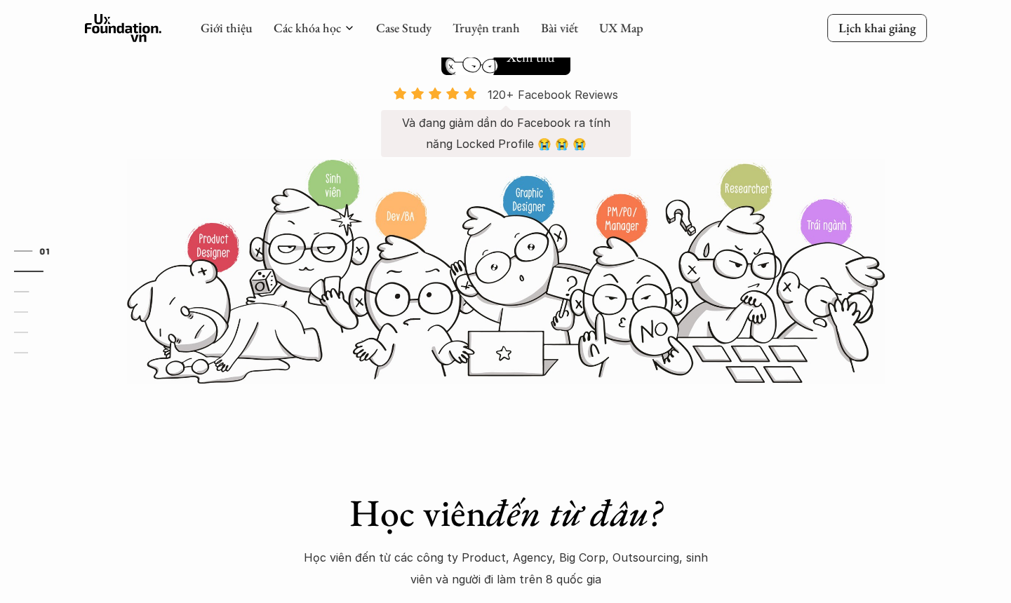
scroll to position [140, 0]
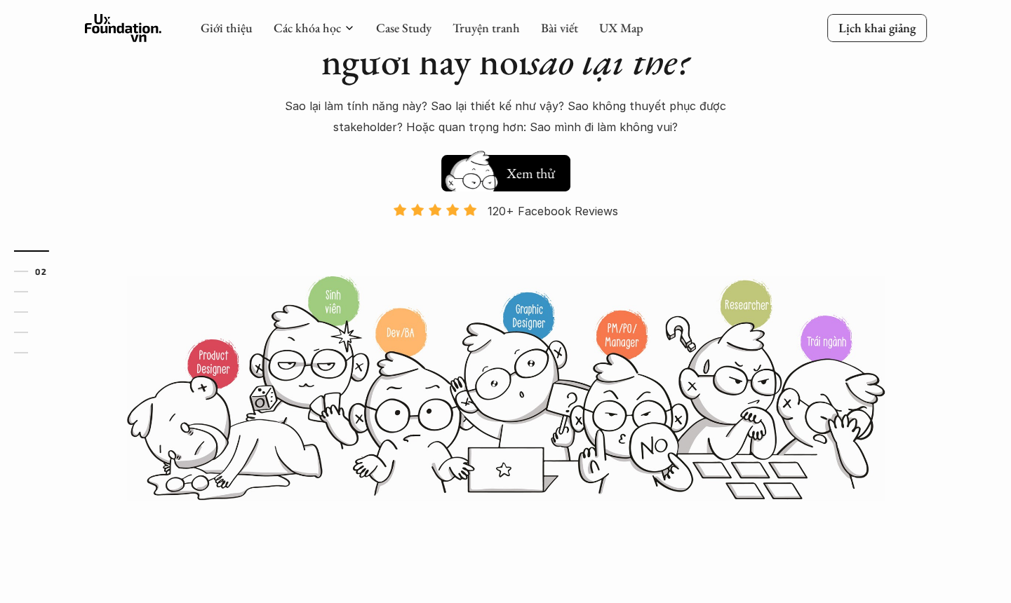
click at [382, 15] on div "Giới thiệu Các khóa học Case Study Truyện tranh Bài viết UX Map" at bounding box center [422, 28] width 443 height 28
click at [387, 24] on link "Case Study" at bounding box center [403, 28] width 55 height 16
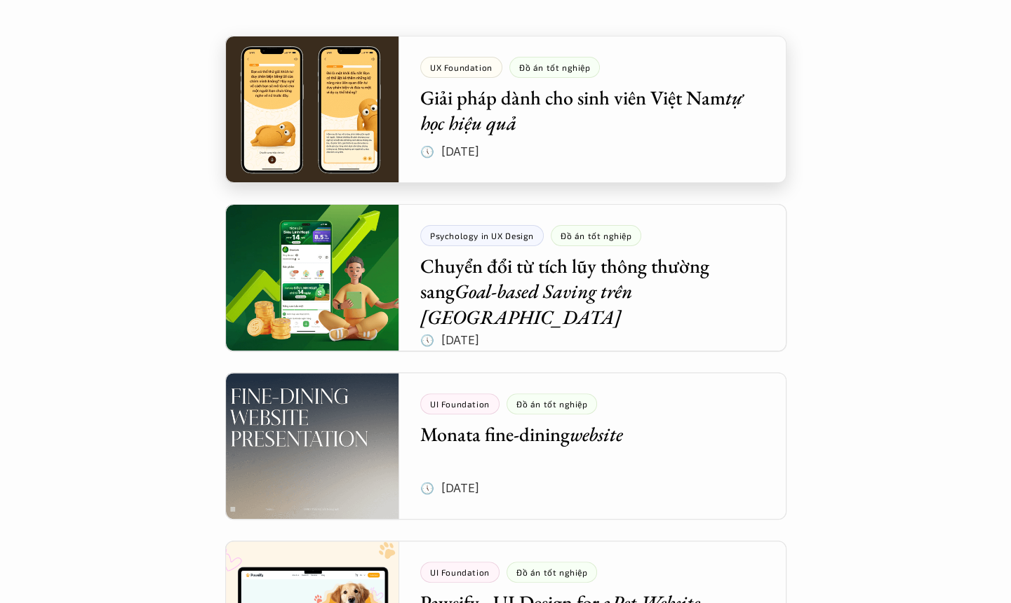
scroll to position [351, 0]
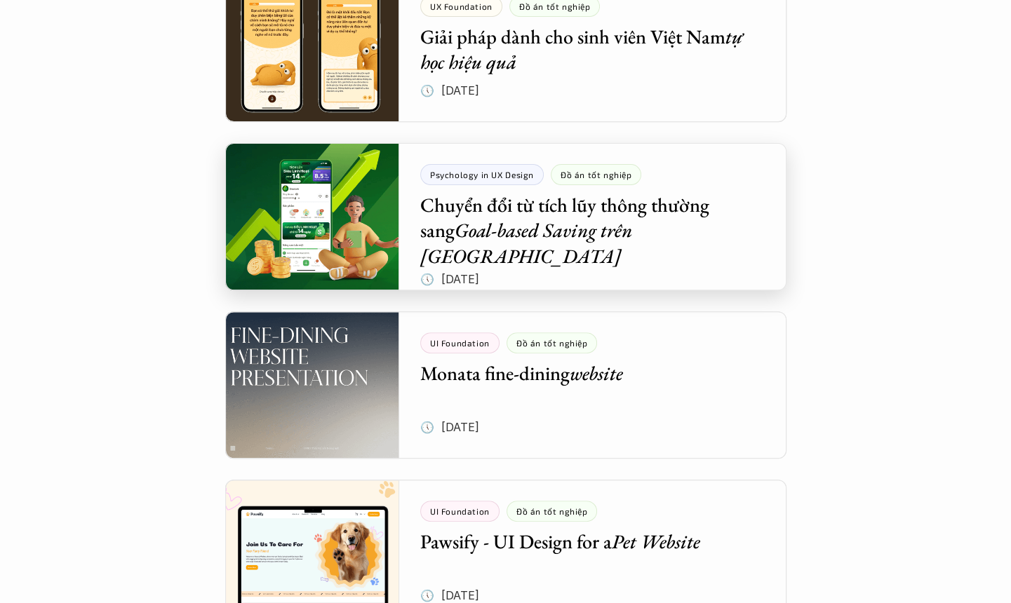
click at [511, 248] on div at bounding box center [505, 216] width 561 height 147
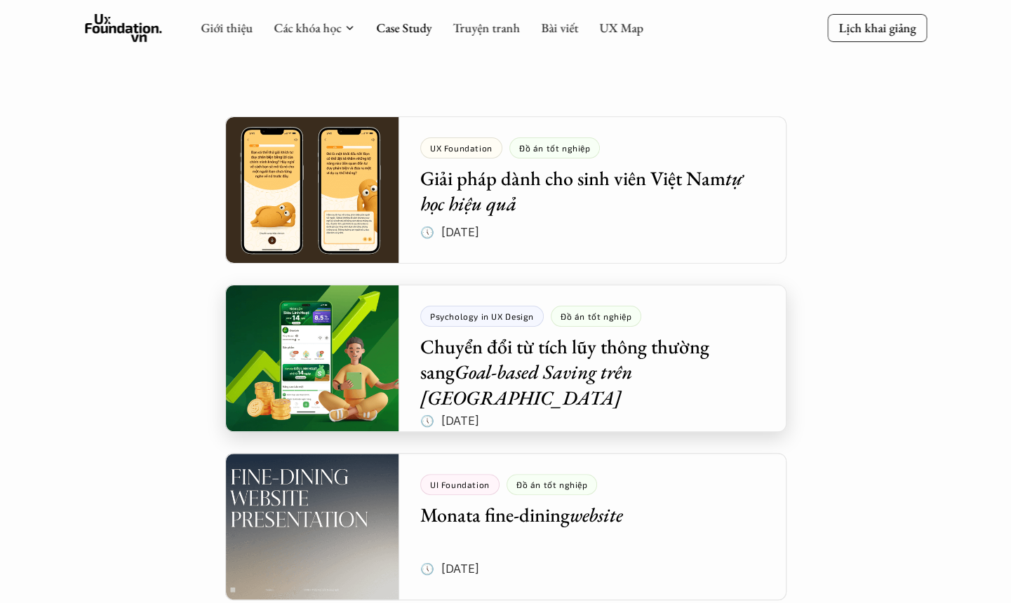
scroll to position [140, 0]
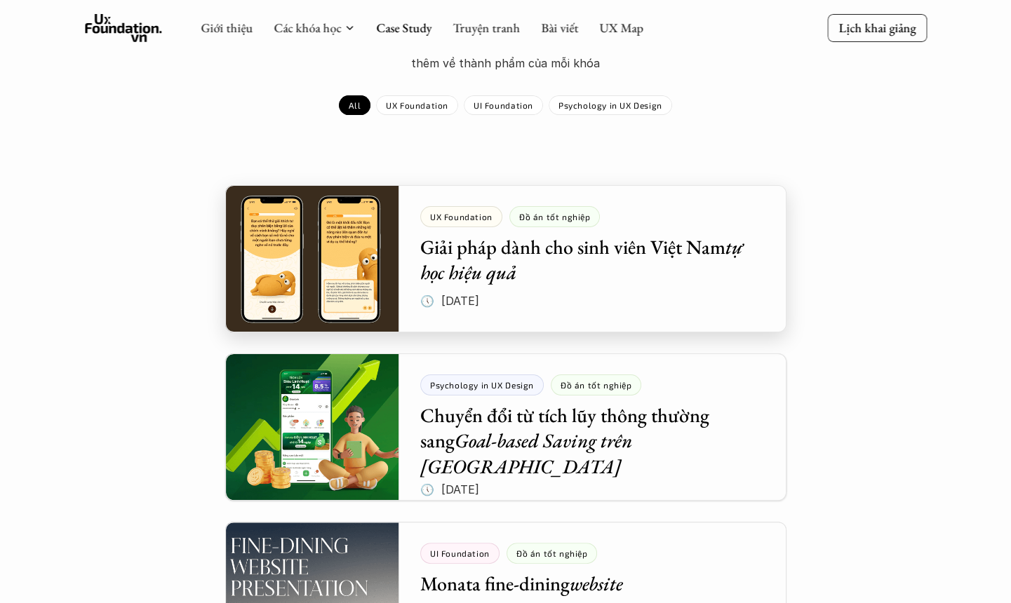
click at [481, 247] on div at bounding box center [505, 258] width 561 height 147
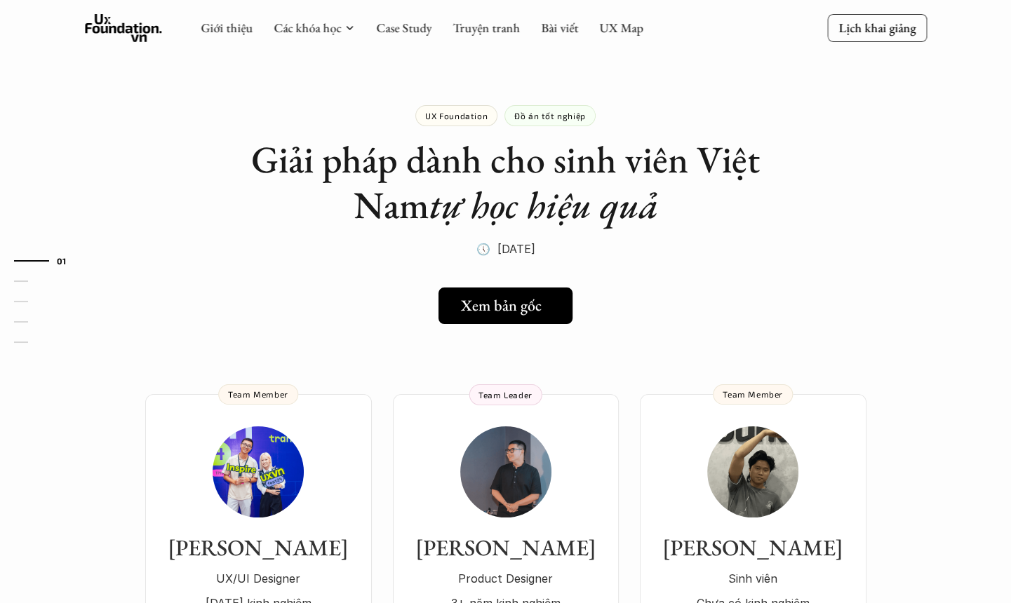
click at [488, 311] on h5 "Xem bản gốc" at bounding box center [501, 306] width 81 height 18
